Goal: Task Accomplishment & Management: Manage account settings

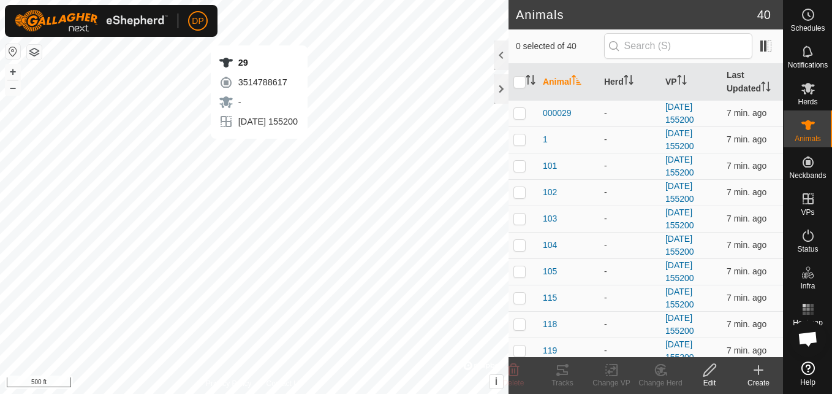
scroll to position [696, 0]
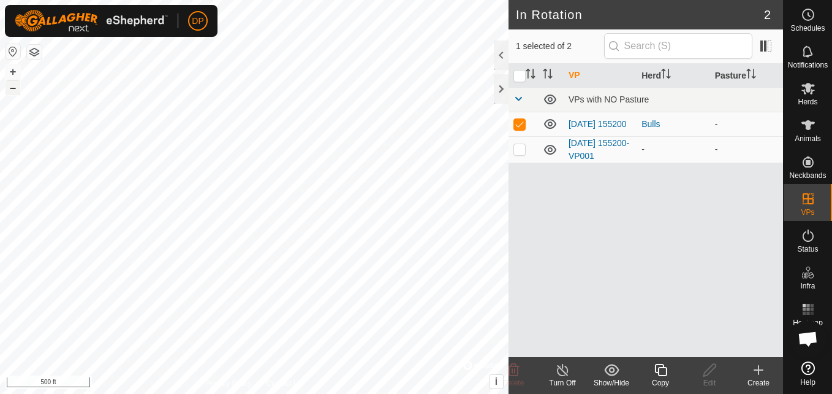
checkbox input "false"
checkbox input "true"
checkbox input "false"
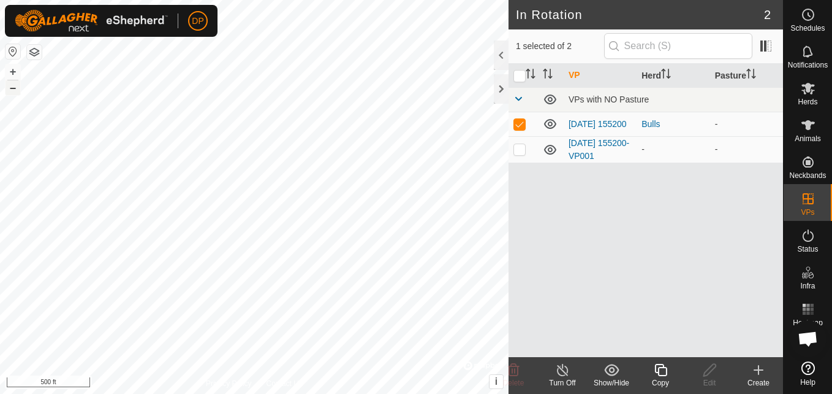
checkbox input "true"
checkbox input "false"
checkbox input "true"
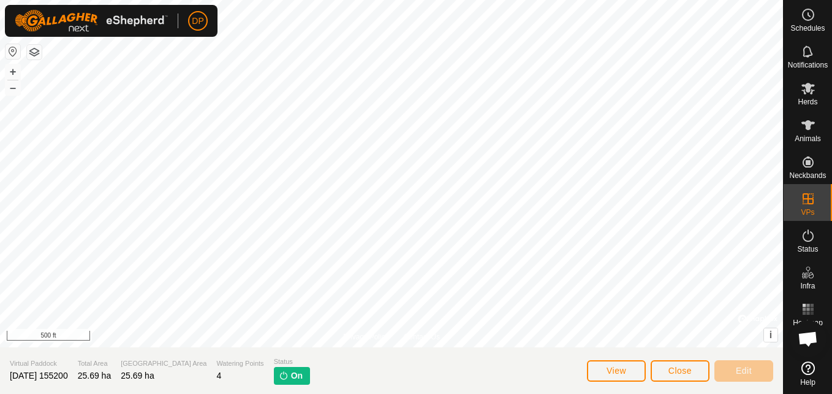
scroll to position [696, 0]
